Goal: Information Seeking & Learning: Find specific fact

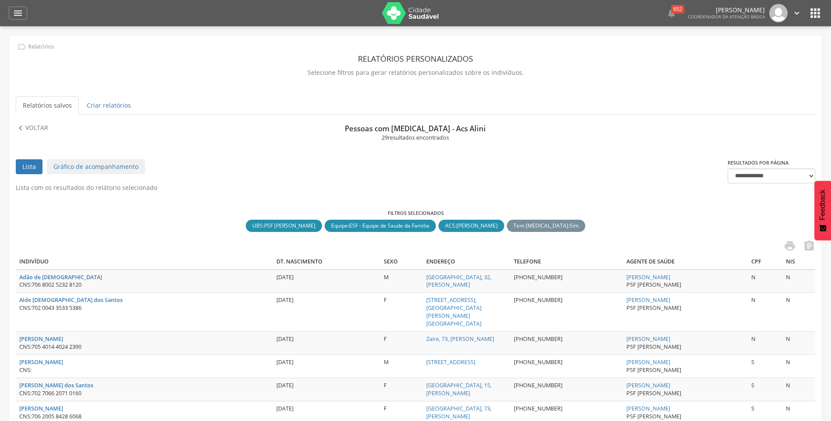
click at [397, 12] on img at bounding box center [410, 13] width 57 height 22
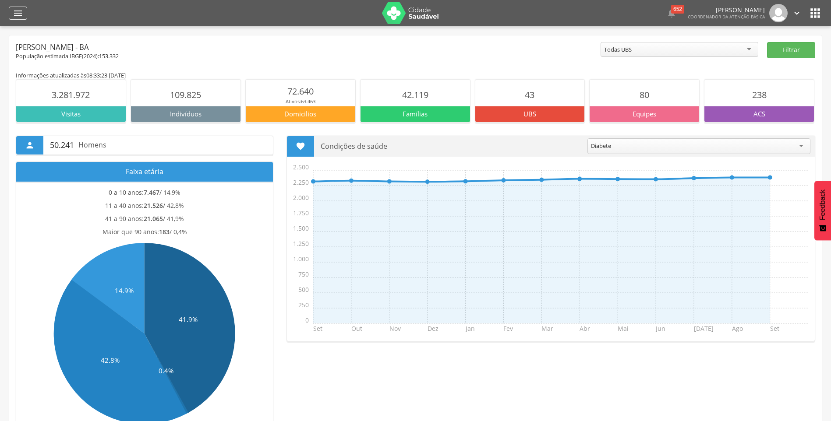
click at [12, 12] on div "" at bounding box center [18, 13] width 18 height 13
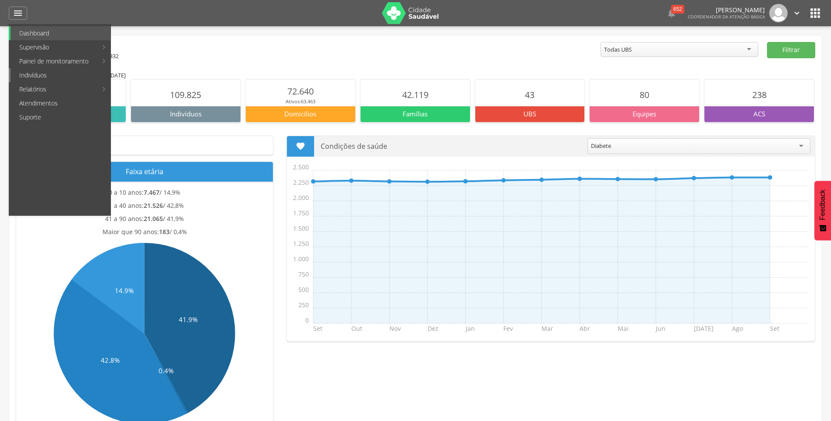
click at [31, 76] on link "Indivíduos" at bounding box center [61, 75] width 100 height 14
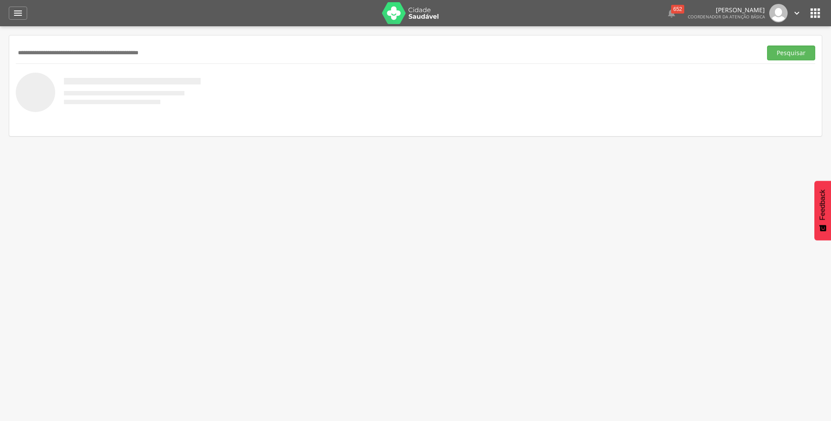
click at [102, 47] on input "text" at bounding box center [387, 53] width 743 height 15
paste input "**********"
type input "**********"
click at [767, 46] on button "Pesquisar" at bounding box center [791, 53] width 48 height 15
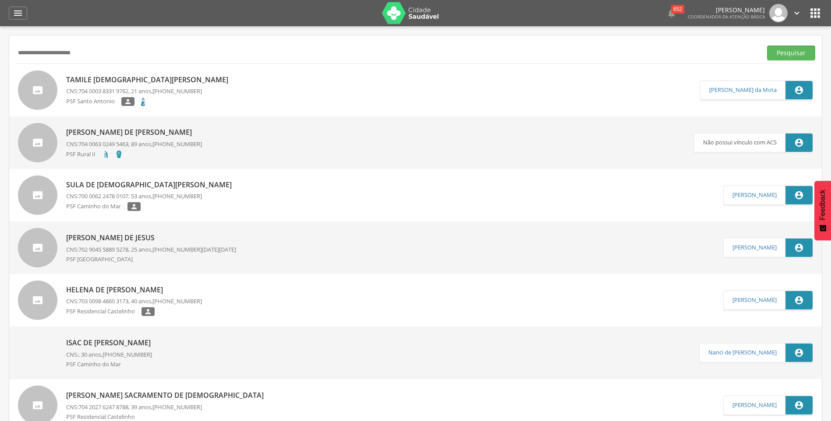
click at [135, 81] on p "Tamile [DEMOGRAPHIC_DATA][PERSON_NAME]" at bounding box center [149, 80] width 166 height 10
type input "**********"
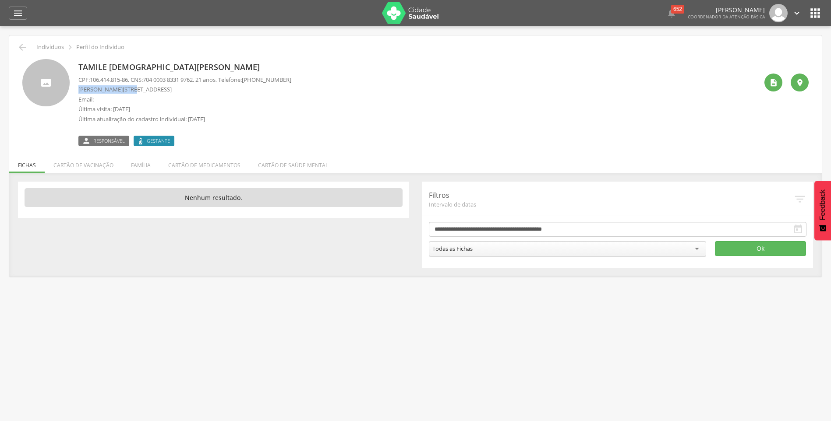
drag, startPoint x: 79, startPoint y: 90, endPoint x: 128, endPoint y: 88, distance: 48.3
click at [128, 88] on p "[PERSON_NAME][STREET_ADDRESS]" at bounding box center [184, 89] width 213 height 8
click at [266, 112] on p "Última visita: [DATE]" at bounding box center [184, 109] width 213 height 8
drag, startPoint x: 78, startPoint y: 89, endPoint x: 185, endPoint y: 88, distance: 107.8
click at [185, 88] on div "Tamile [DEMOGRAPHIC_DATA][PERSON_NAME] CPF: 106.414.815-86 , CNS: [PHONE_NUMBER…" at bounding box center [415, 102] width 786 height 87
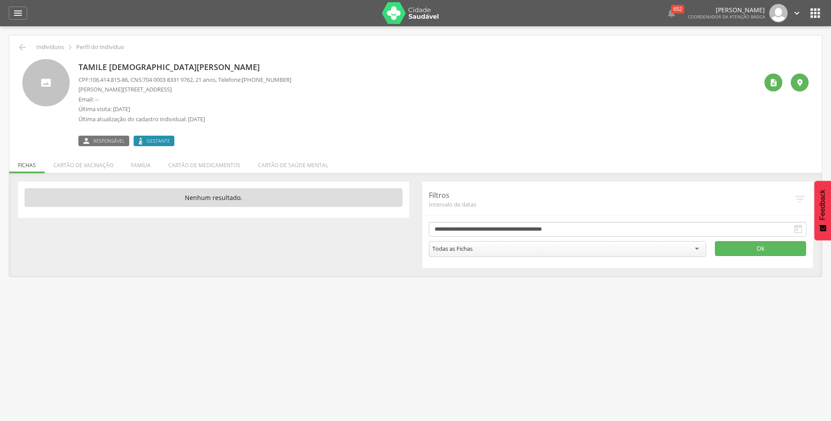
drag, startPoint x: 185, startPoint y: 88, endPoint x: 145, endPoint y: 88, distance: 39.9
copy p "[PERSON_NAME][STREET_ADDRESS]"
